Goal: Browse casually: Explore the website without a specific task or goal

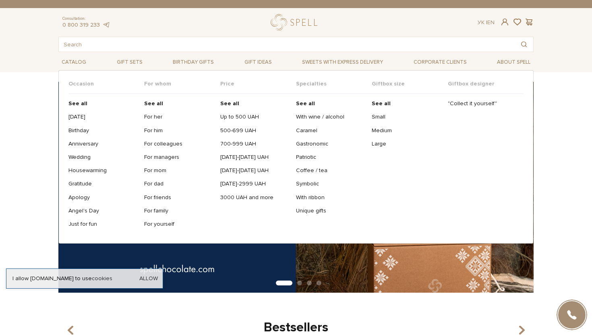
click at [133, 60] on span "Gift sets" at bounding box center [130, 62] width 32 height 12
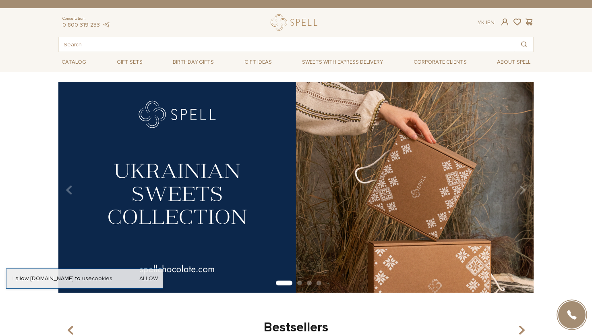
click at [133, 60] on span "Gift sets" at bounding box center [130, 62] width 32 height 12
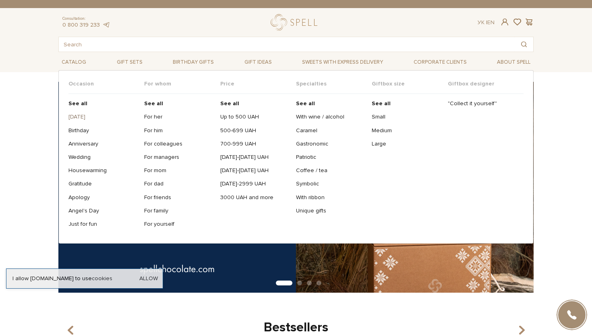
click at [81, 116] on link "[DATE]" at bounding box center [104, 116] width 70 height 7
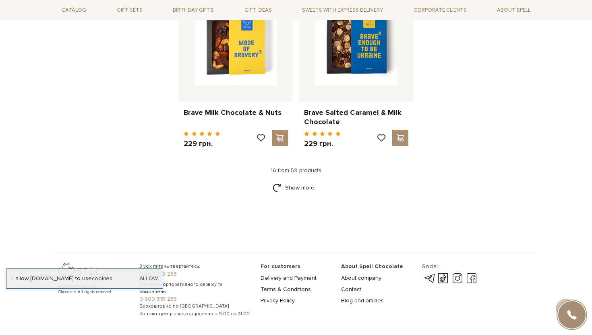
scroll to position [977, 0]
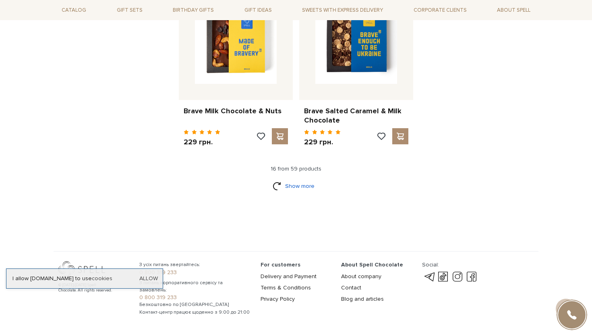
click at [309, 183] on link "Show more" at bounding box center [296, 186] width 47 height 14
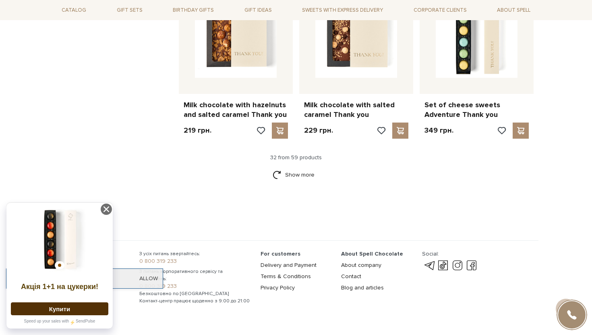
scroll to position [1834, 0]
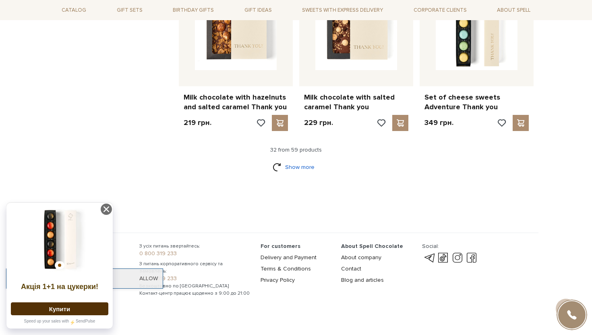
click at [292, 163] on link "Show more" at bounding box center [296, 167] width 47 height 14
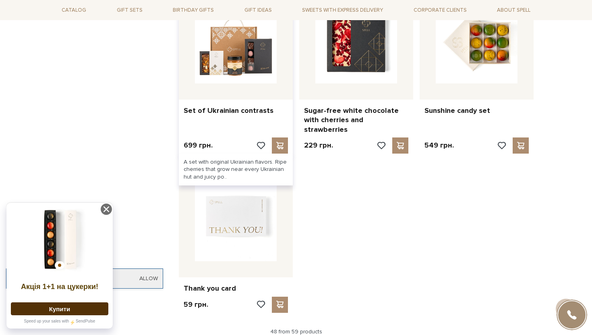
scroll to position [2728, 0]
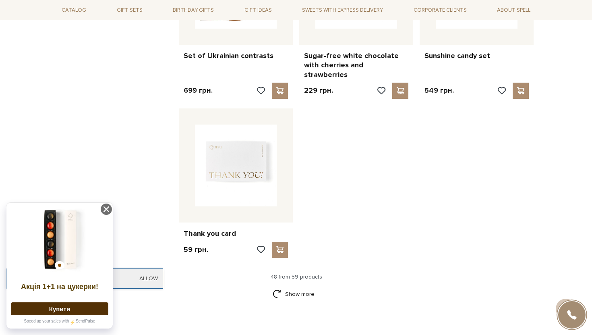
click at [305, 293] on div "Show more" at bounding box center [296, 299] width 482 height 24
click at [303, 287] on link "Show more" at bounding box center [296, 294] width 47 height 14
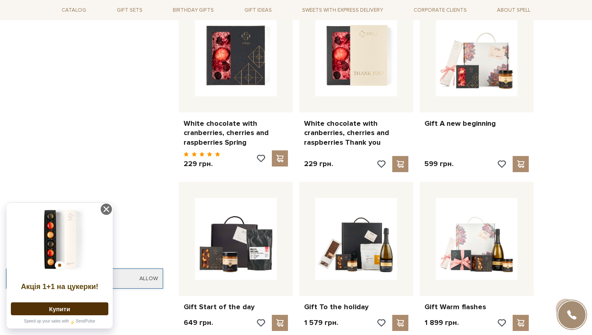
scroll to position [3322, 0]
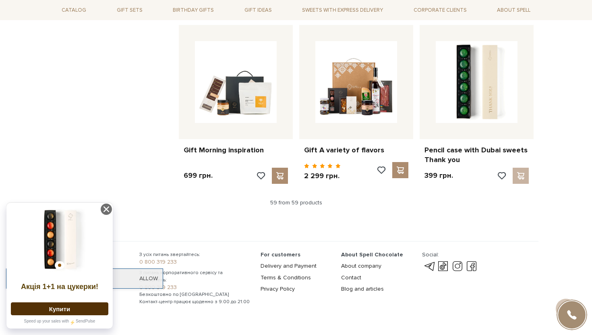
click at [310, 199] on div "59 from 59 products" at bounding box center [296, 202] width 482 height 7
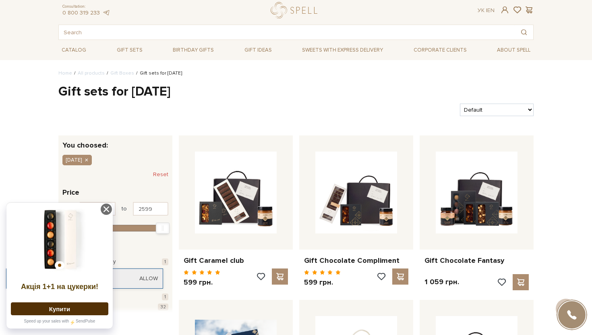
scroll to position [0, 0]
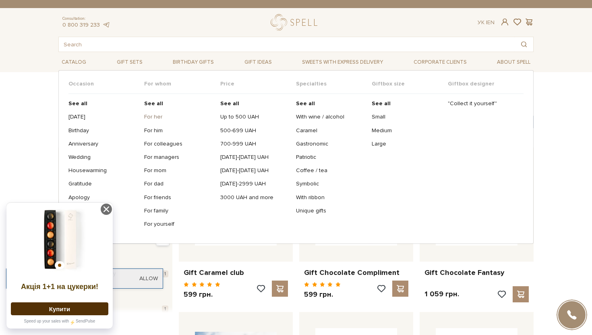
click at [155, 116] on link "For her" at bounding box center [179, 116] width 70 height 7
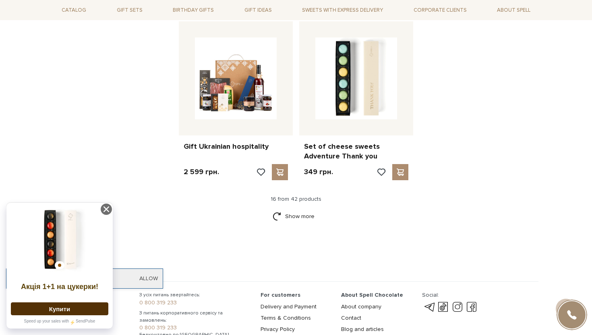
scroll to position [966, 0]
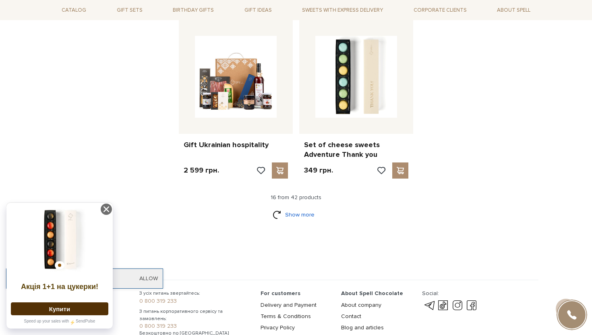
click at [307, 208] on link "Show more" at bounding box center [296, 215] width 47 height 14
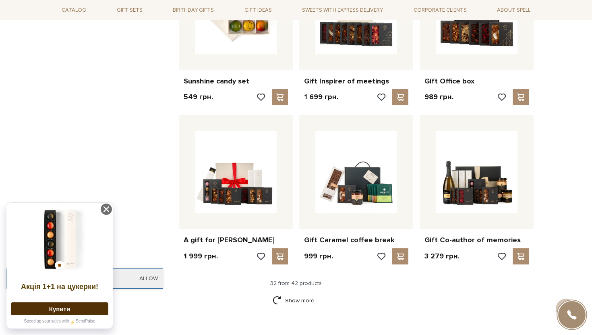
scroll to position [1798, 0]
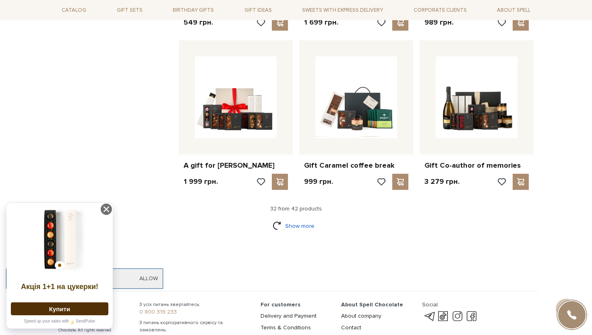
click at [301, 219] on link "Show more" at bounding box center [296, 226] width 47 height 14
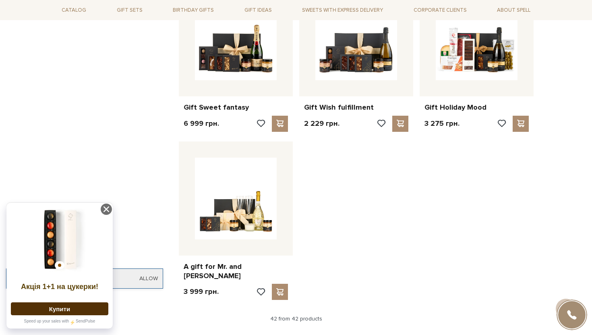
scroll to position [2426, 0]
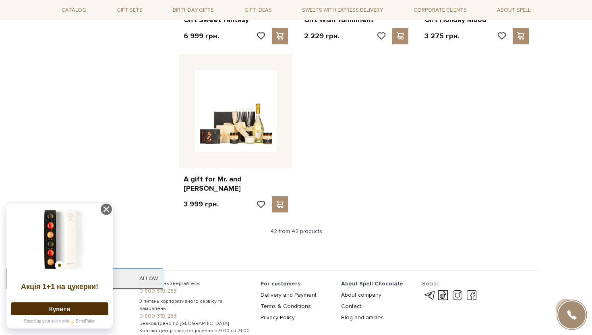
click at [299, 228] on div "42 from 42 products" at bounding box center [296, 231] width 482 height 7
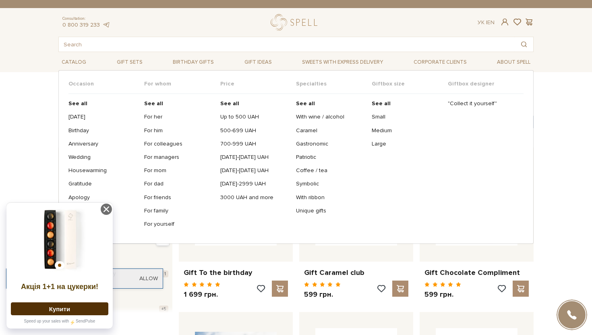
scroll to position [47, 0]
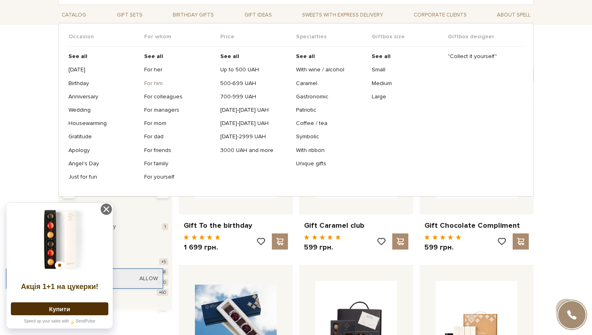
click at [150, 82] on link "For him" at bounding box center [179, 83] width 70 height 7
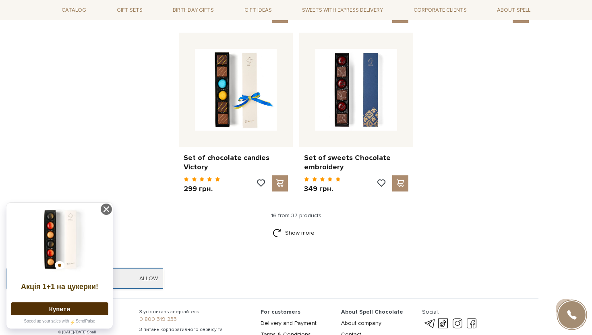
scroll to position [943, 0]
click at [303, 226] on link "Show more" at bounding box center [296, 233] width 47 height 14
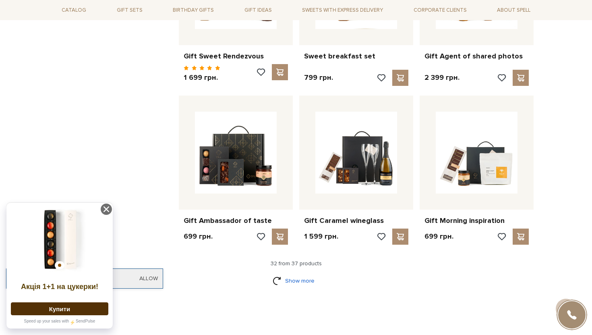
scroll to position [1705, 0]
click at [293, 273] on link "Show more" at bounding box center [296, 280] width 47 height 14
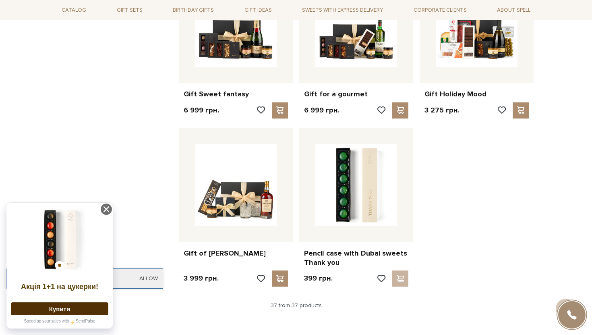
scroll to position [2019, 0]
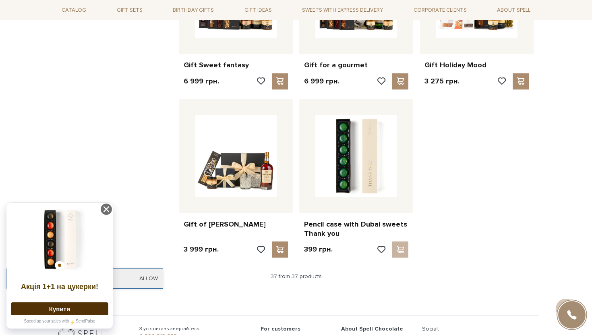
click at [311, 273] on div "37 from 37 products" at bounding box center [296, 276] width 482 height 7
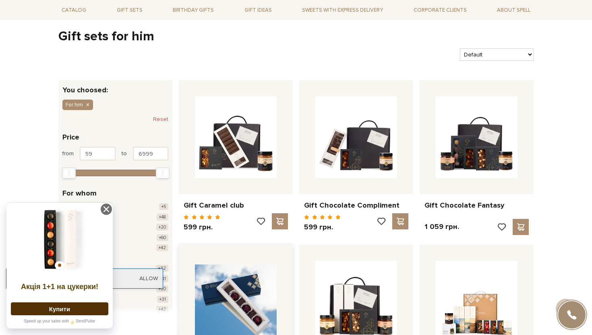
scroll to position [0, 0]
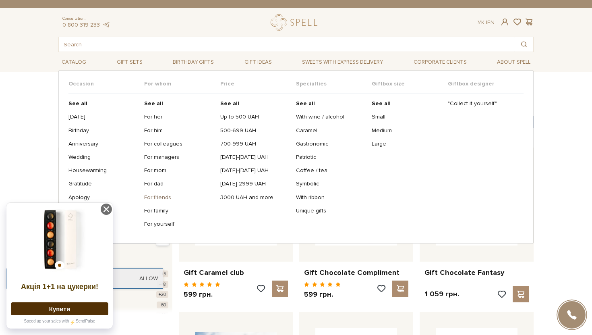
click at [153, 198] on link "For friends" at bounding box center [179, 197] width 70 height 7
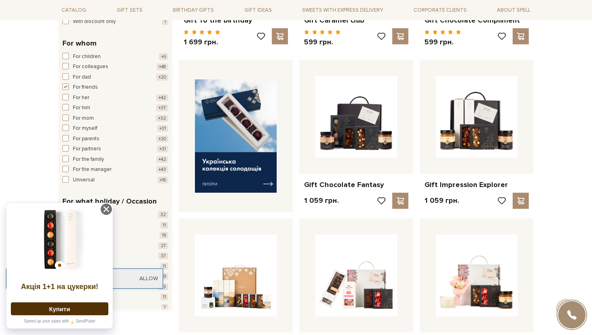
scroll to position [443, 0]
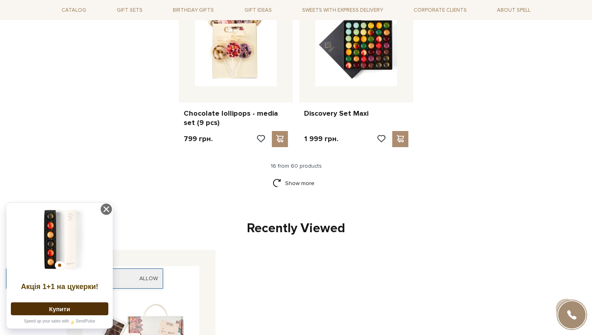
scroll to position [995, 0]
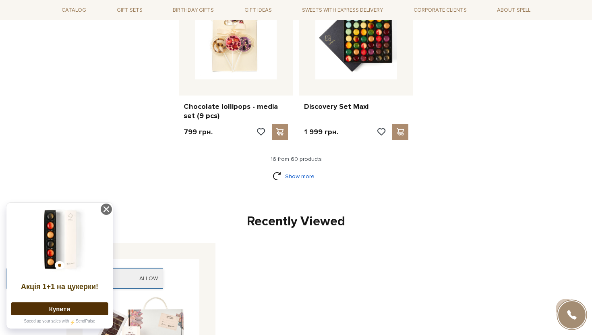
click at [289, 169] on link "Show more" at bounding box center [296, 176] width 47 height 14
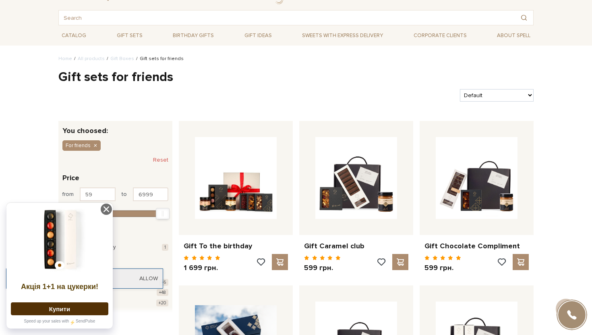
scroll to position [0, 0]
